Goal: Navigation & Orientation: Find specific page/section

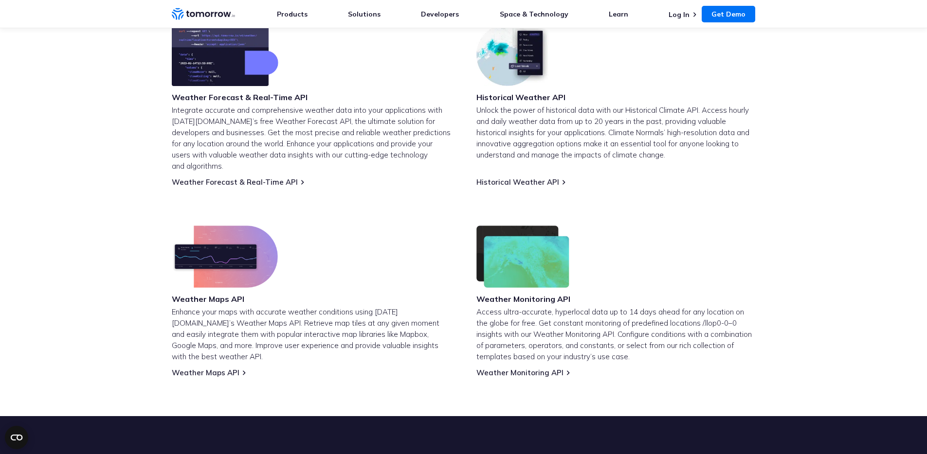
scroll to position [424, 0]
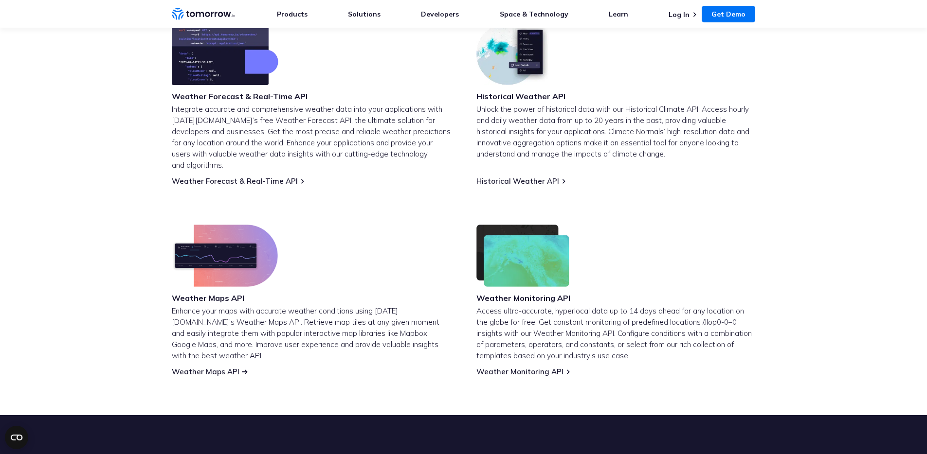
click at [227, 367] on link "Weather Maps API" at bounding box center [206, 371] width 68 height 9
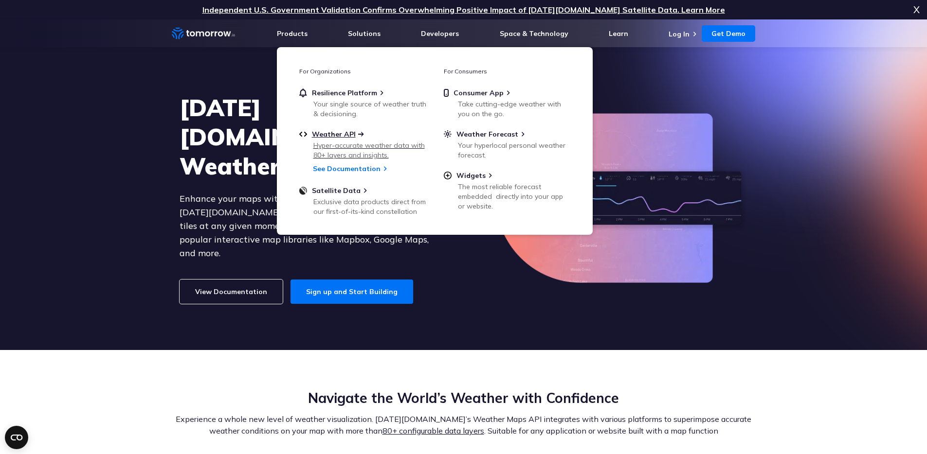
click at [334, 137] on span "Weather API" at bounding box center [334, 134] width 44 height 9
